Goal: Find specific page/section: Find specific page/section

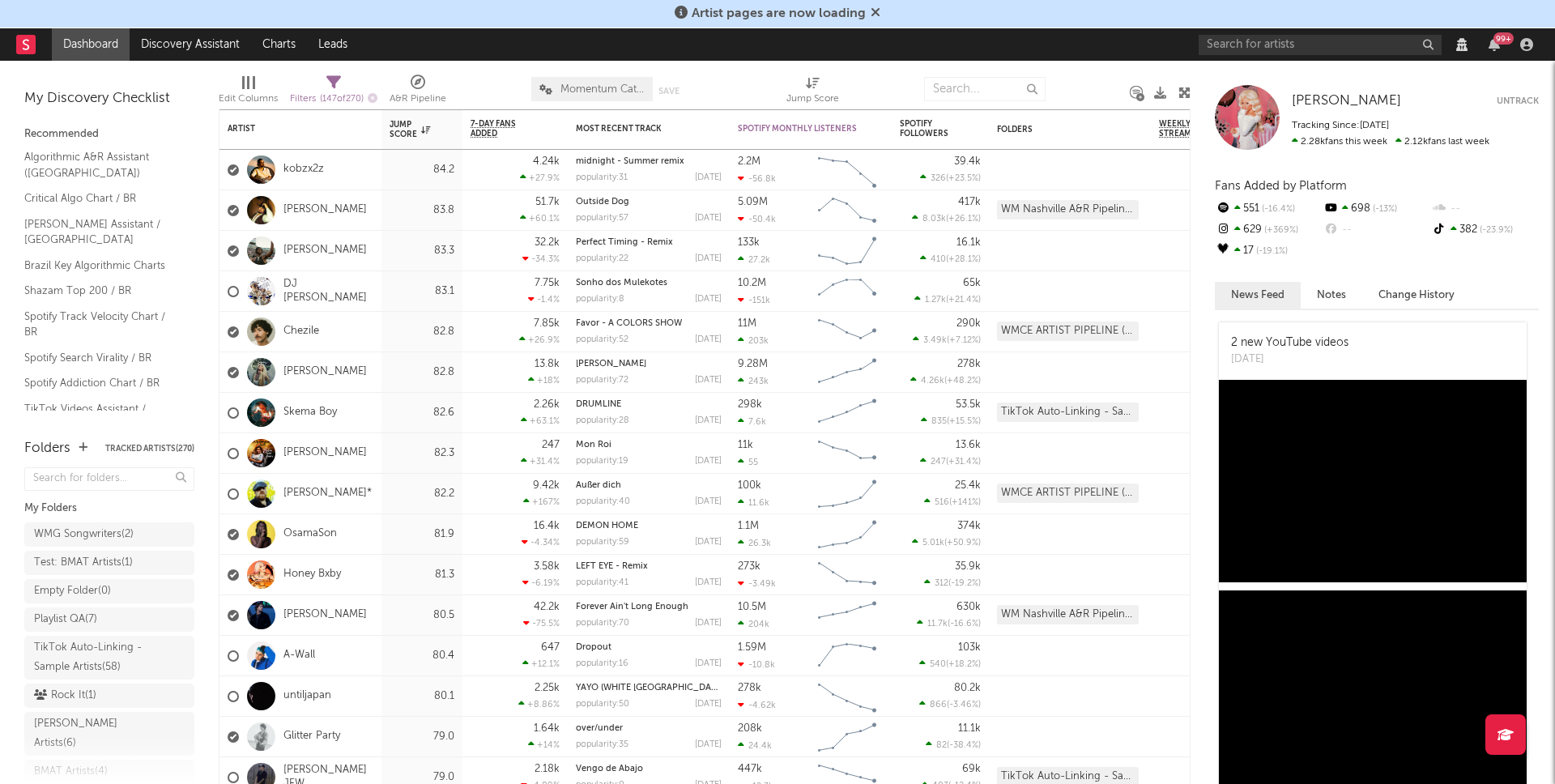
click at [878, 11] on icon at bounding box center [876, 12] width 10 height 13
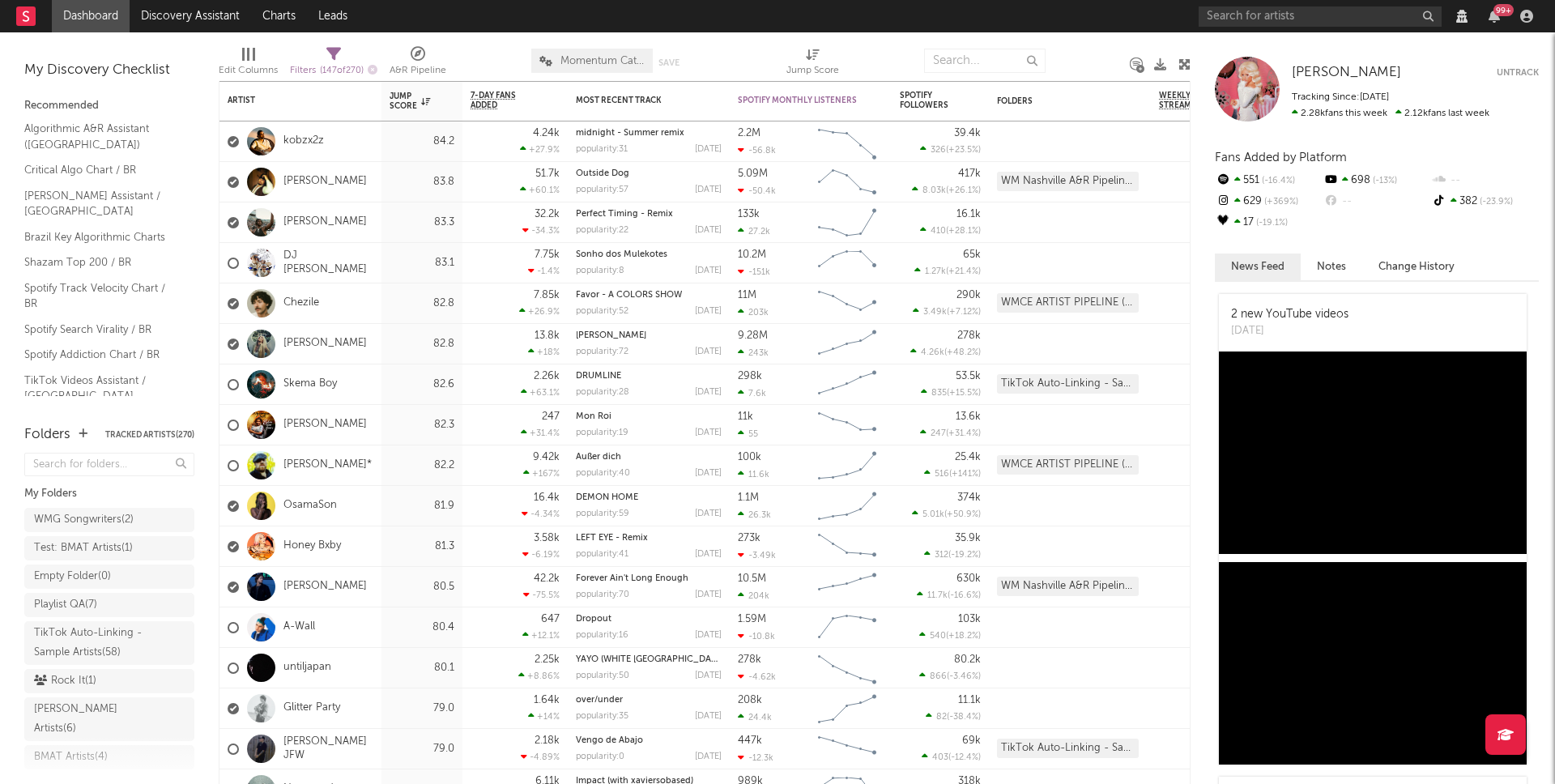
click at [1535, 17] on div at bounding box center [1526, 16] width 25 height 13
click at [1530, 16] on icon "button" at bounding box center [1526, 16] width 13 height 13
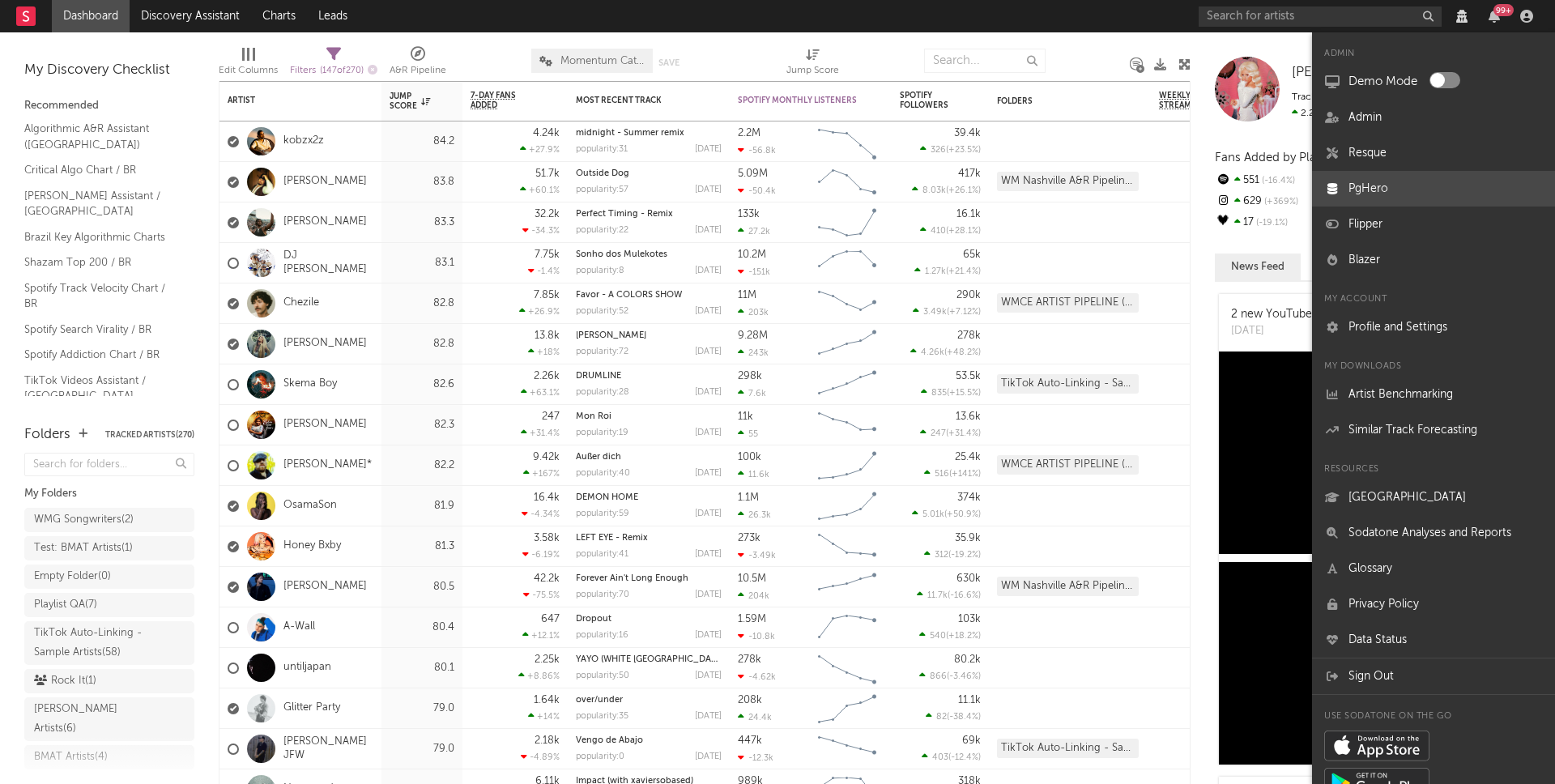
click at [1365, 177] on link "PgHero" at bounding box center [1433, 188] width 243 height 36
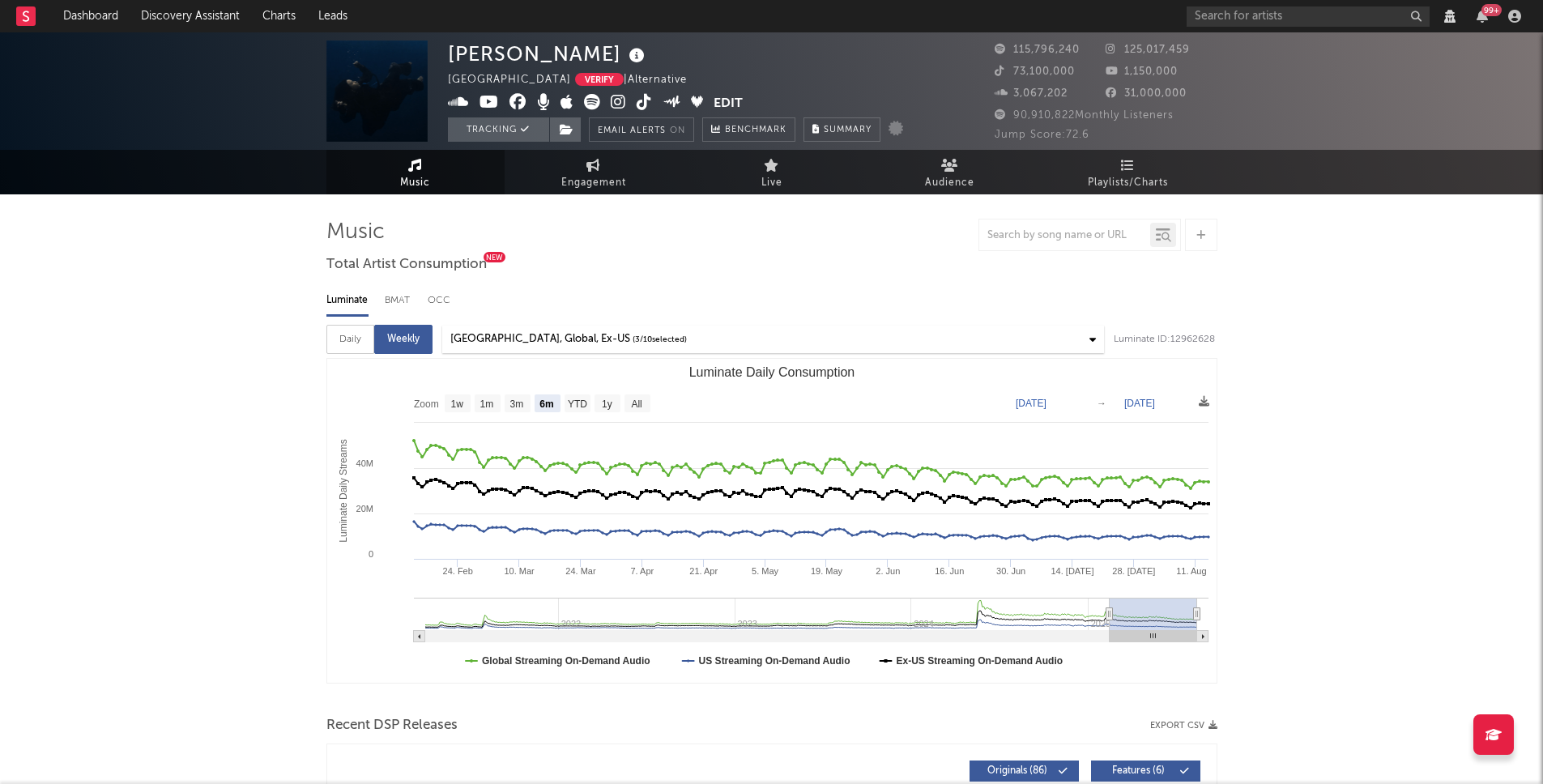
select select "6m"
select select "View all"
